Goal: Transaction & Acquisition: Purchase product/service

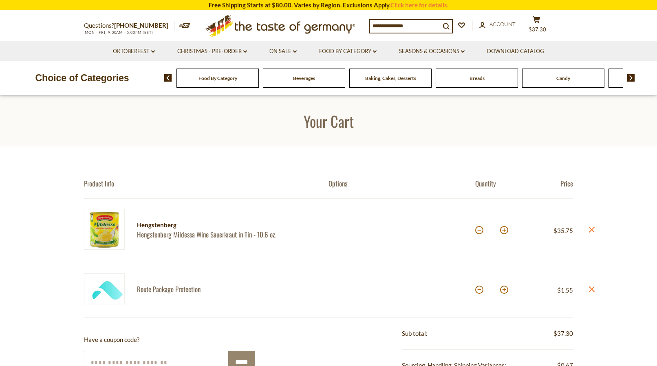
scroll to position [249, 0]
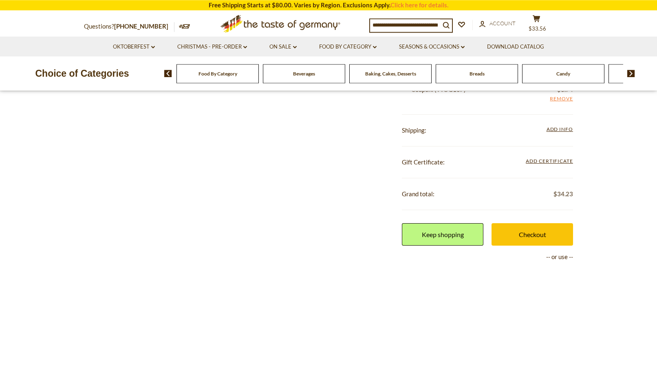
scroll to position [333, 0]
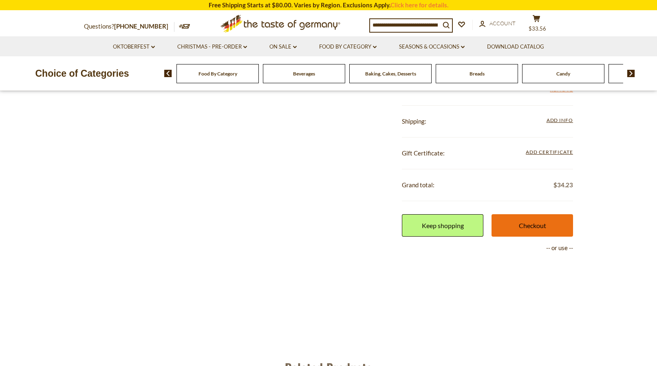
click at [533, 223] on link "Checkout" at bounding box center [532, 225] width 82 height 22
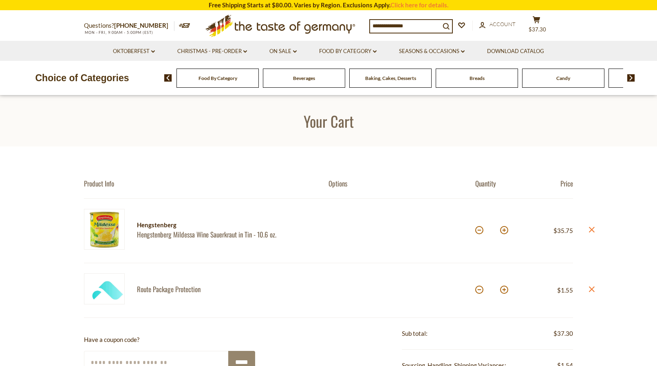
scroll to position [333, 0]
